Goal: Find specific page/section: Find specific page/section

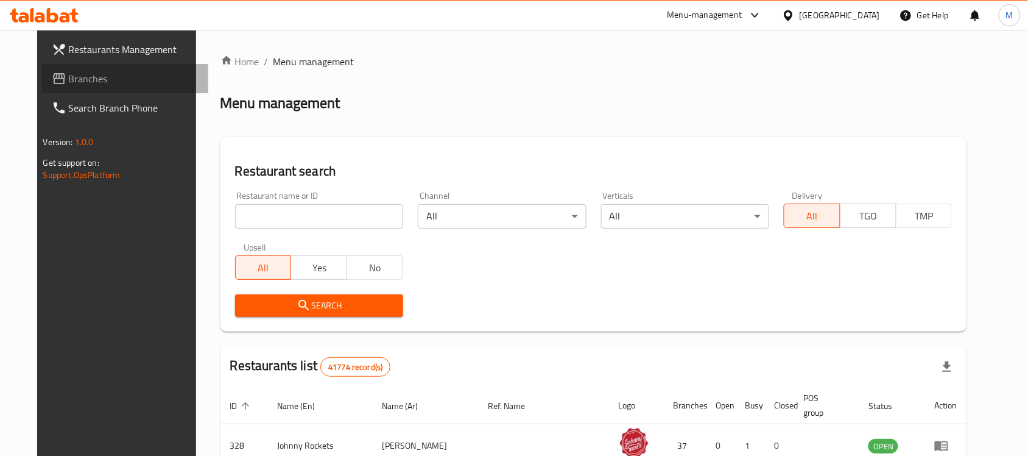
click at [87, 73] on span "Branches" at bounding box center [134, 78] width 130 height 15
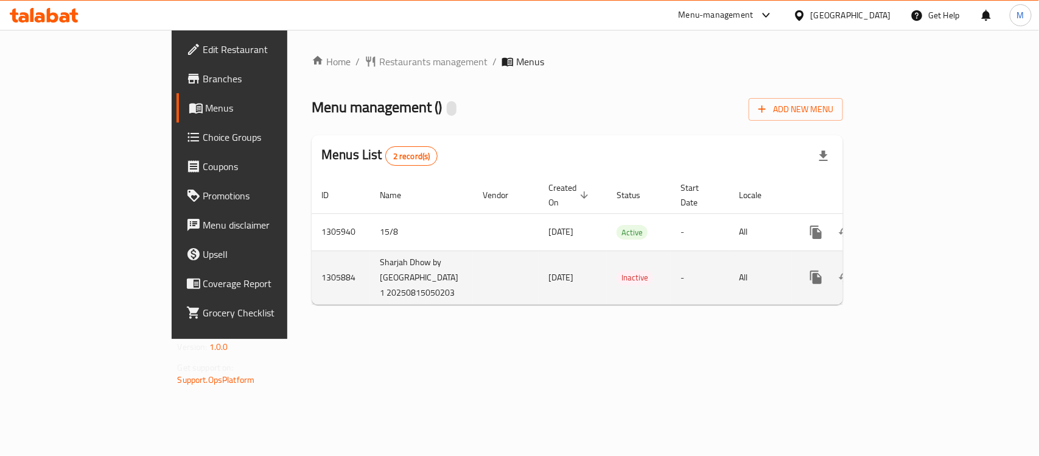
click at [370, 304] on td "Sharjah Dhow by Grill Park,Industrial Area 1 20250815050203" at bounding box center [421, 277] width 103 height 54
drag, startPoint x: 309, startPoint y: 308, endPoint x: 256, endPoint y: 251, distance: 77.1
click at [370, 251] on td "Sharjah Dhow by Grill Park,Industrial Area 1 20250815050203" at bounding box center [421, 277] width 103 height 54
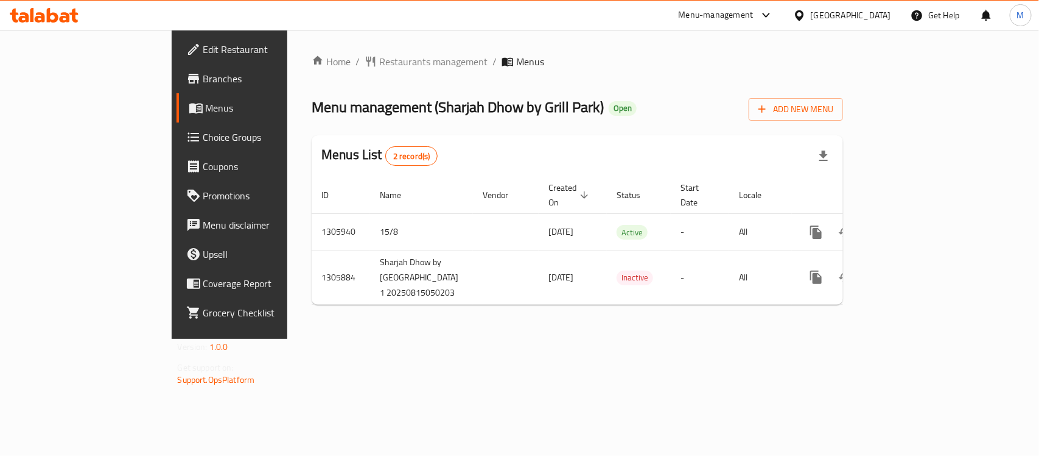
click at [580, 339] on div "Home / Restaurants management / Menus Menu management ( Sharjah Dhow by Grill P…" at bounding box center [577, 184] width 580 height 309
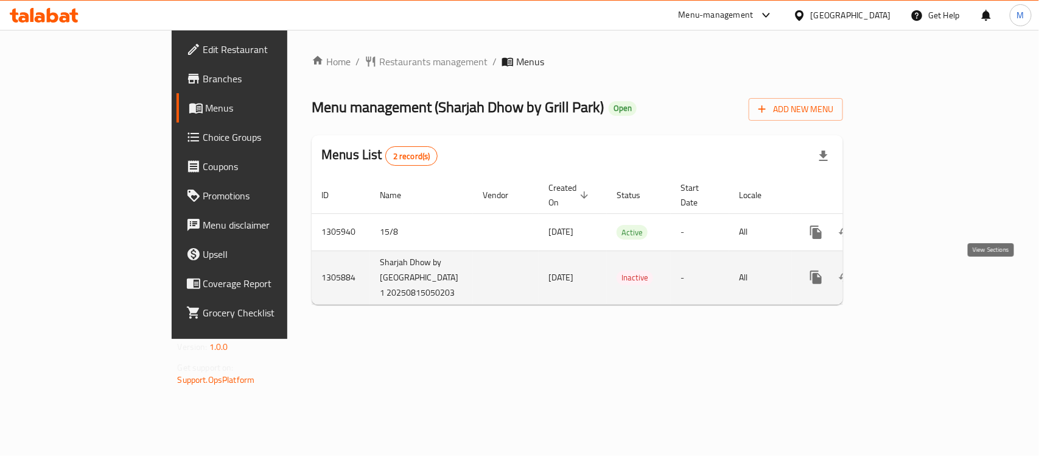
click at [912, 284] on icon "enhanced table" at bounding box center [904, 277] width 15 height 15
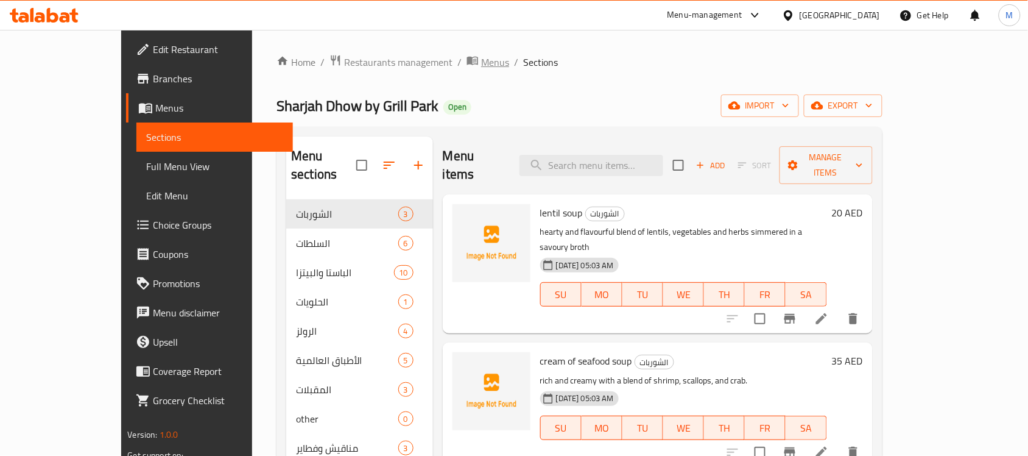
click at [466, 58] on span "breadcrumb" at bounding box center [473, 62] width 15 height 16
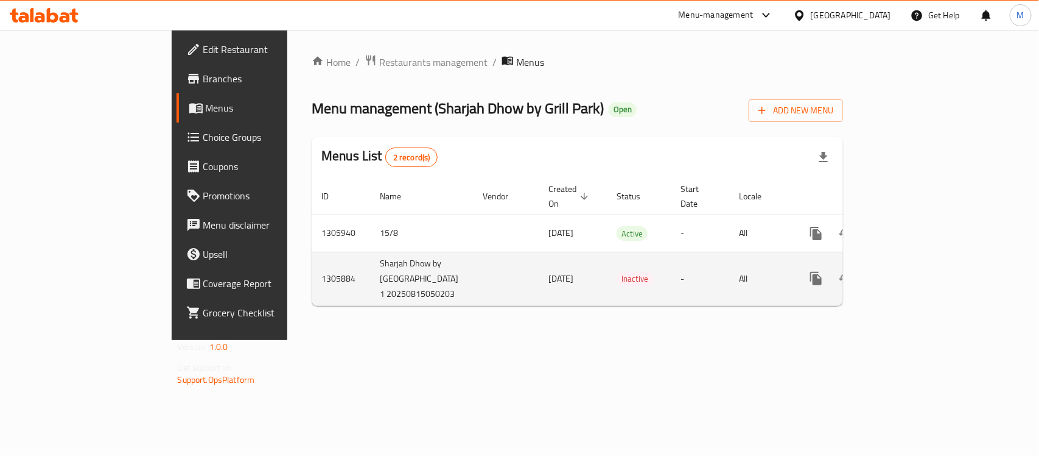
click at [370, 255] on td "Sharjah Dhow by Grill Park,Industrial Area 1 20250815050203" at bounding box center [421, 278] width 103 height 54
drag, startPoint x: 275, startPoint y: 255, endPoint x: 278, endPoint y: 298, distance: 44.0
click at [370, 298] on td "Sharjah Dhow by Grill Park,Industrial Area 1 20250815050203" at bounding box center [421, 278] width 103 height 54
click at [370, 305] on td "Sharjah Dhow by Grill Park,Industrial Area 1 20250815050203" at bounding box center [421, 278] width 103 height 54
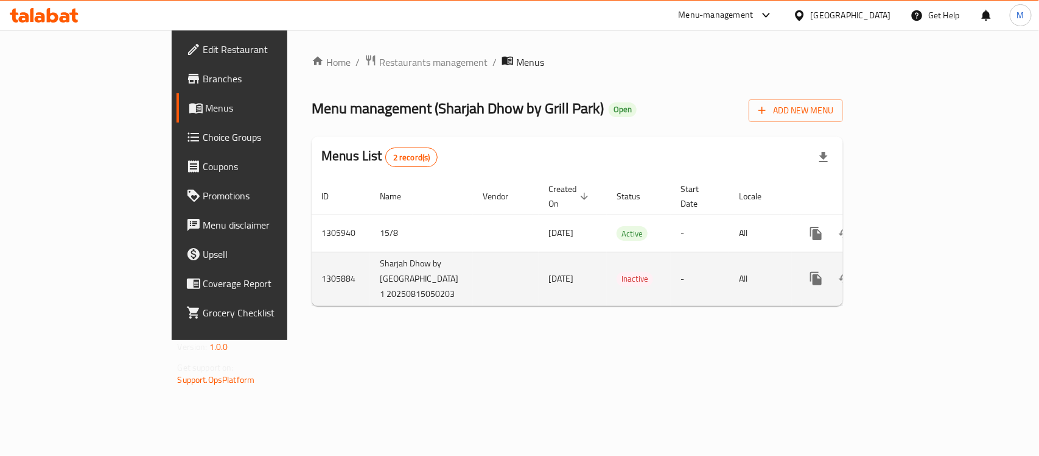
click at [370, 305] on td "Sharjah Dhow by Grill Park,Industrial Area 1 20250815050203" at bounding box center [421, 278] width 103 height 54
click at [370, 256] on td "Sharjah Dhow by Grill Park,Industrial Area 1 20250815050203" at bounding box center [421, 278] width 103 height 54
drag, startPoint x: 267, startPoint y: 256, endPoint x: 279, endPoint y: 289, distance: 35.6
click at [370, 289] on td "Sharjah Dhow by Grill Park,Industrial Area 1 20250815050203" at bounding box center [421, 278] width 103 height 54
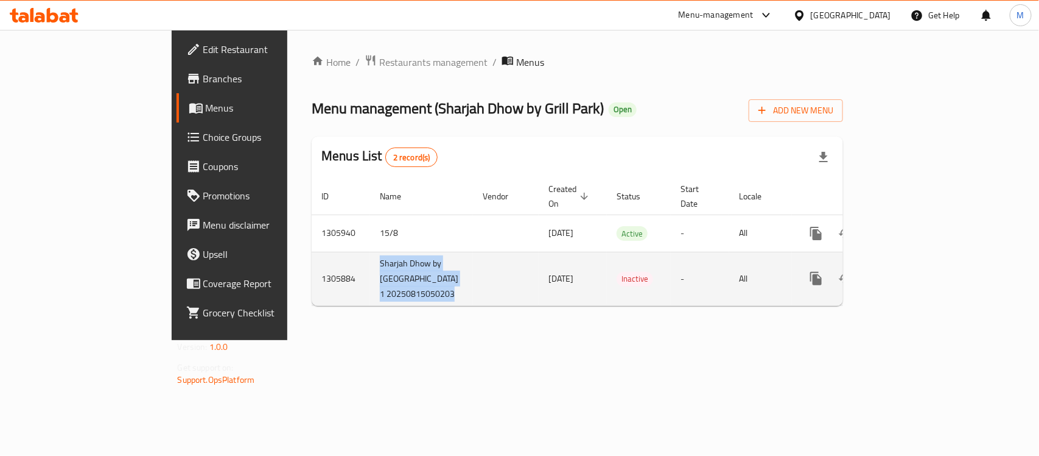
click at [370, 289] on td "Sharjah Dhow by Grill Park,Industrial Area 1 20250815050203" at bounding box center [421, 278] width 103 height 54
